Goal: Find specific page/section: Find specific page/section

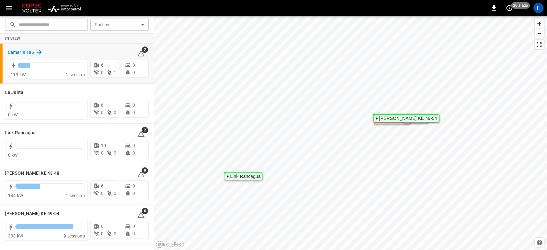
click at [20, 51] on h6 "Camarin 185" at bounding box center [21, 52] width 26 height 7
